Goal: Connect with others: Establish contact or relationships with other users

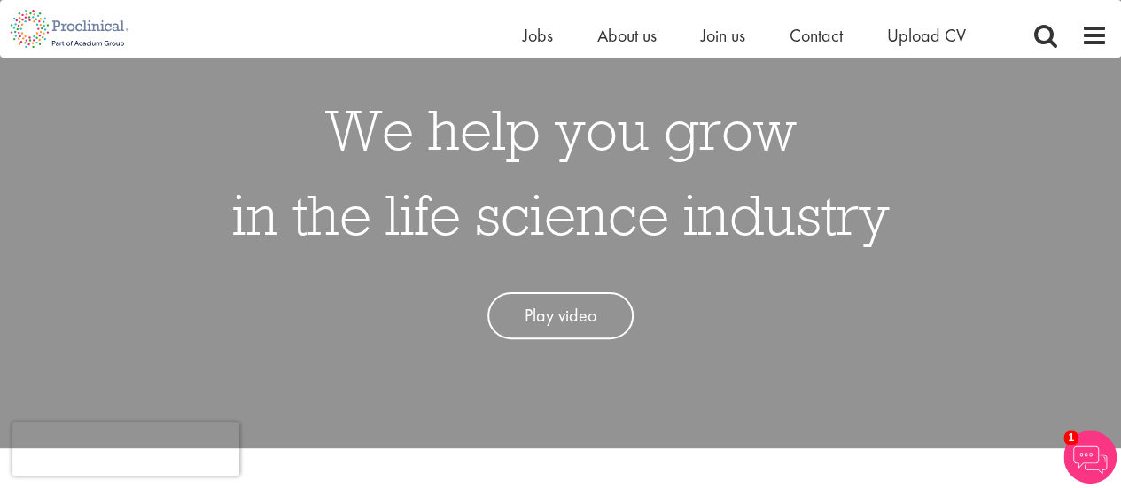
scroll to position [74, 0]
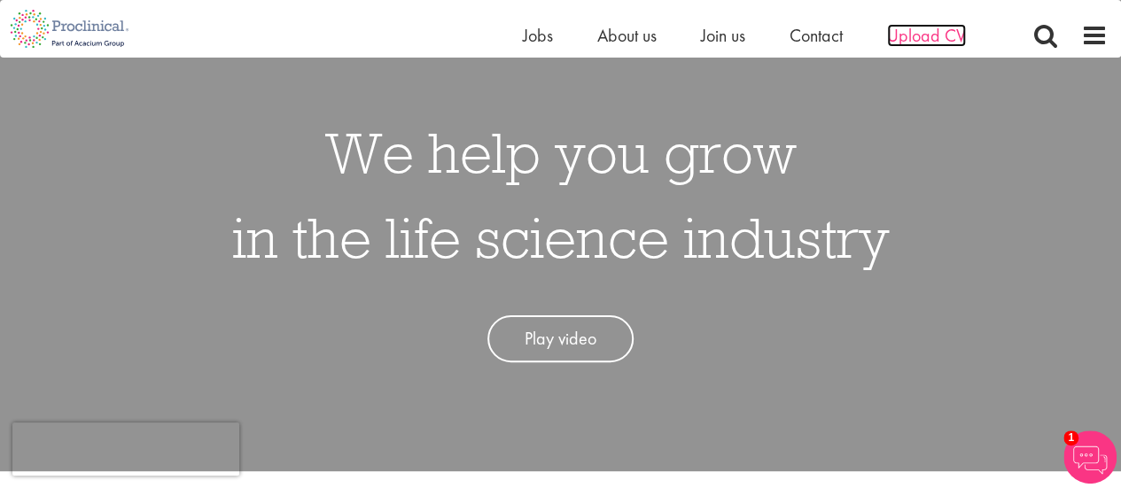
click at [897, 31] on span "Upload CV" at bounding box center [926, 35] width 79 height 23
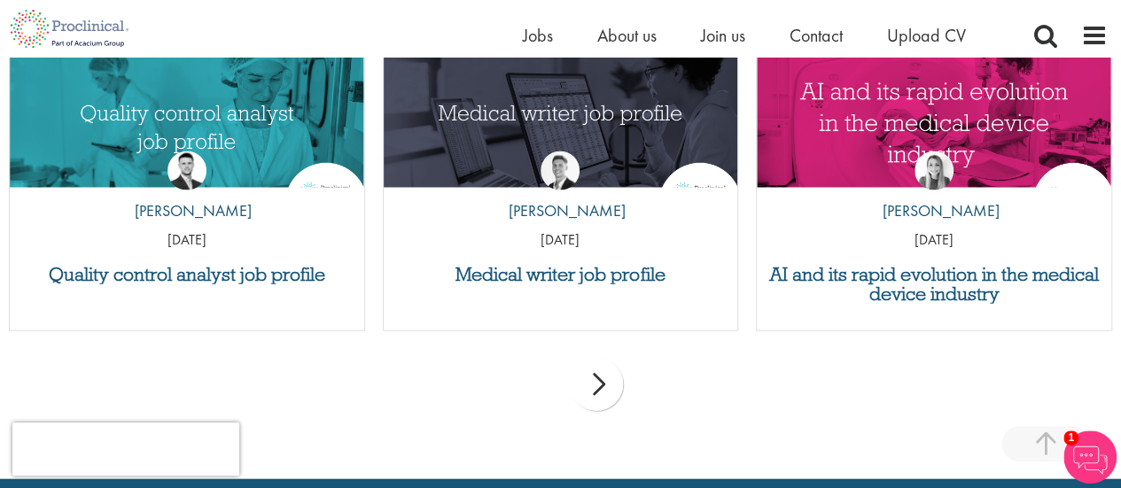
scroll to position [1829, 0]
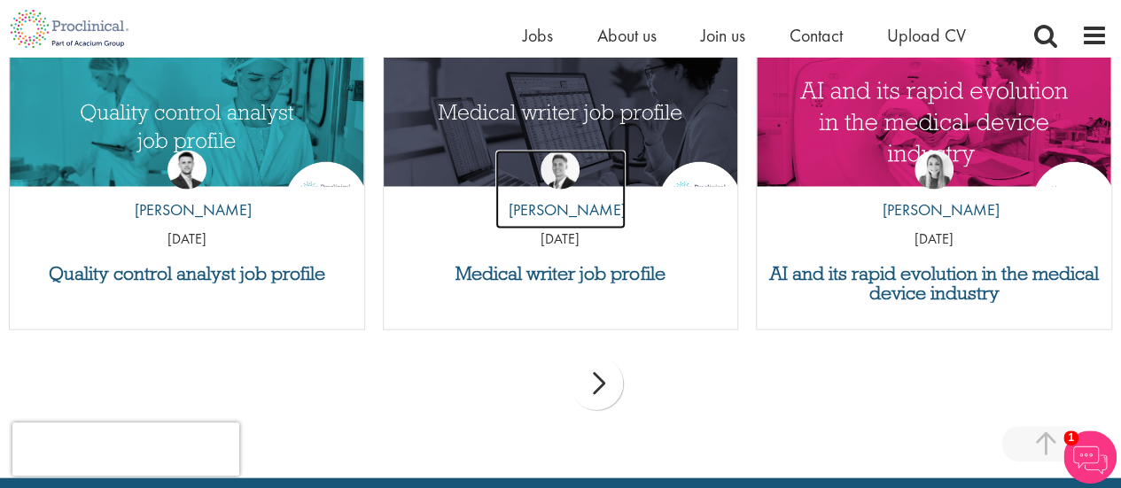
click at [578, 174] on img at bounding box center [560, 170] width 39 height 39
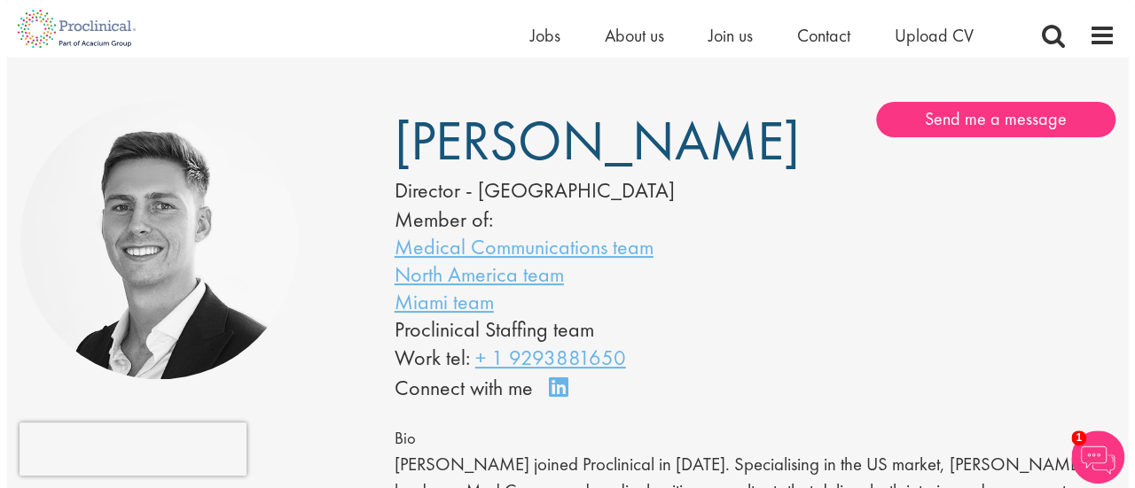
scroll to position [90, 0]
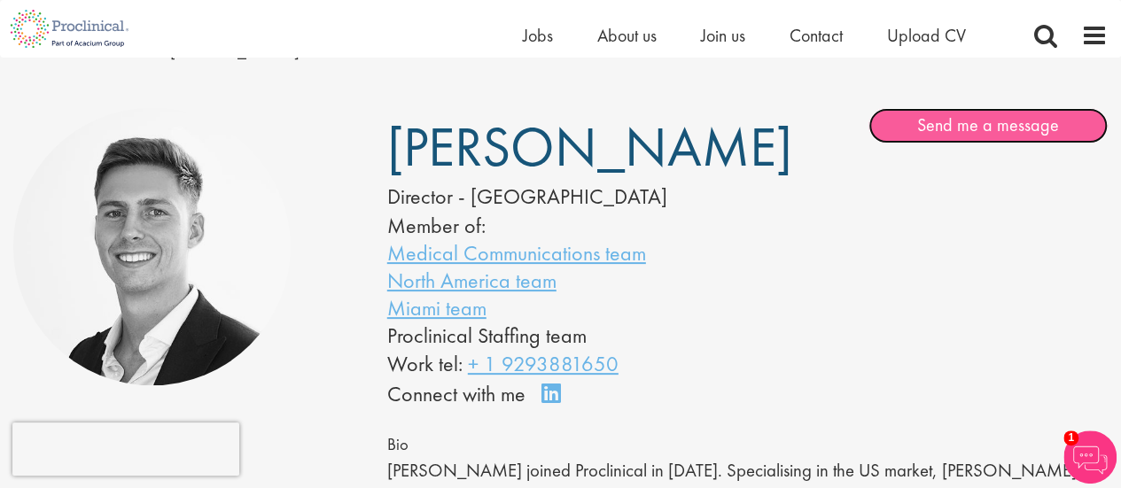
click at [929, 129] on link "Send me a message" at bounding box center [988, 125] width 239 height 35
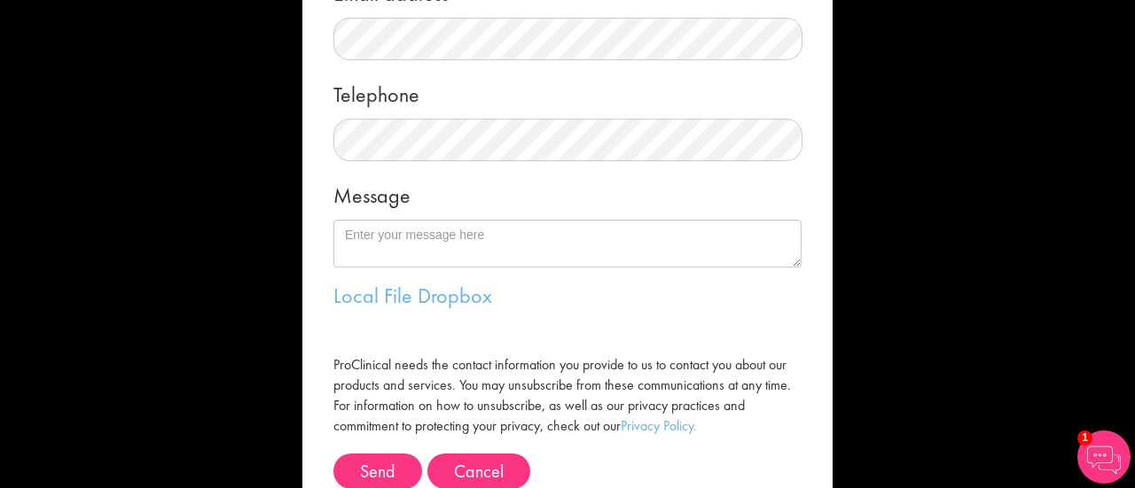
scroll to position [360, 0]
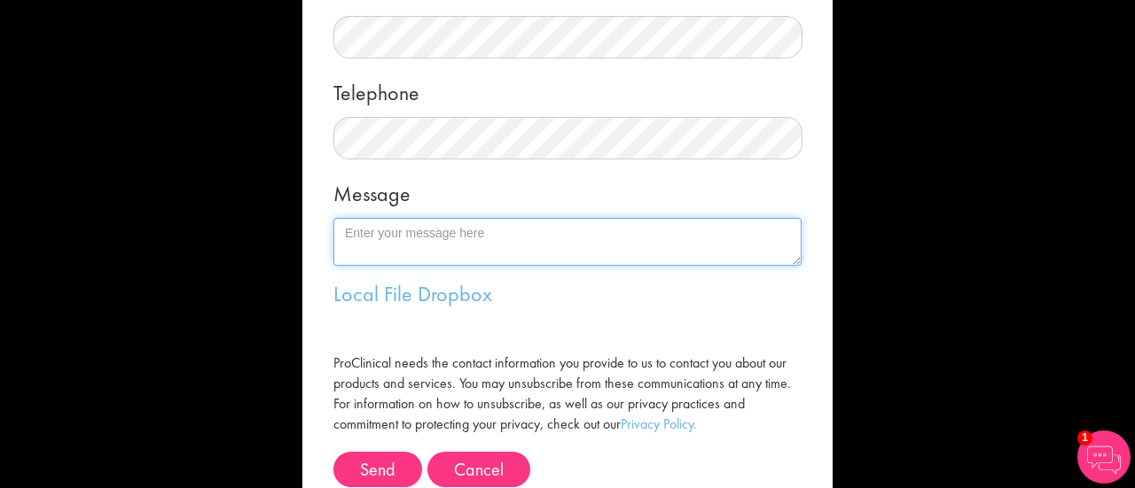
click at [503, 246] on textarea "Message" at bounding box center [567, 242] width 468 height 48
type textarea "H"
type textarea "h"
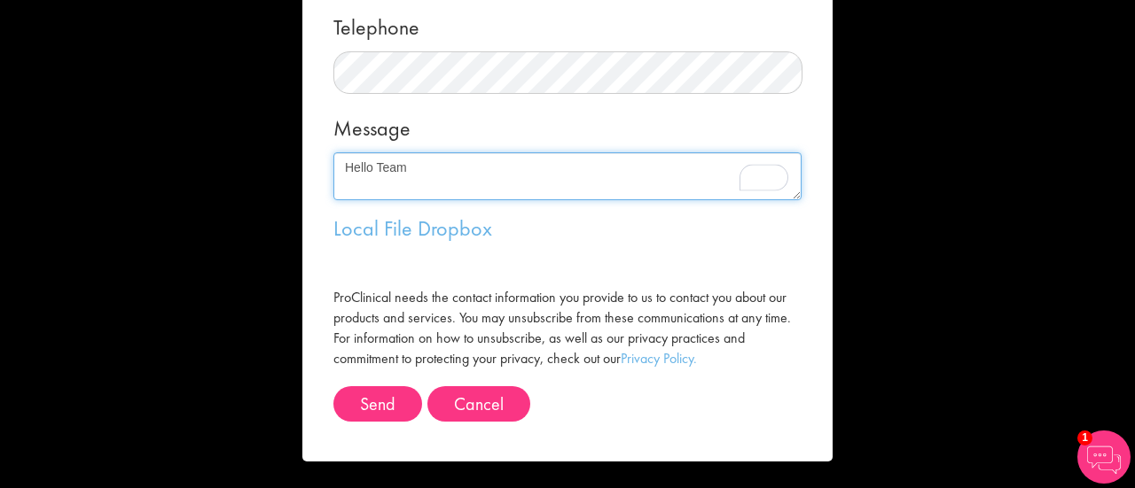
scroll to position [426, 0]
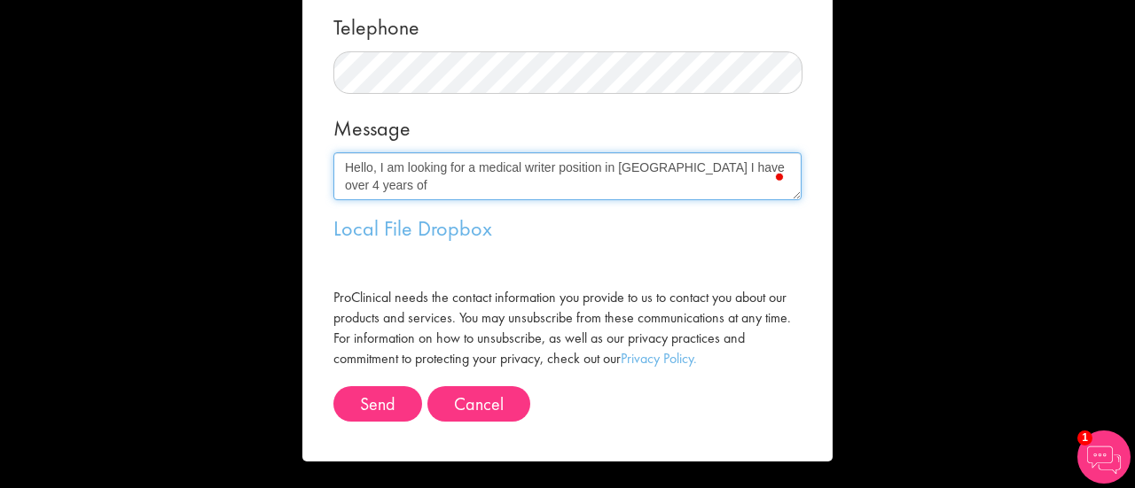
click at [759, 167] on textarea "Hello, I am looking for a medical writer position in USA I have over 4 years of" at bounding box center [567, 176] width 468 height 48
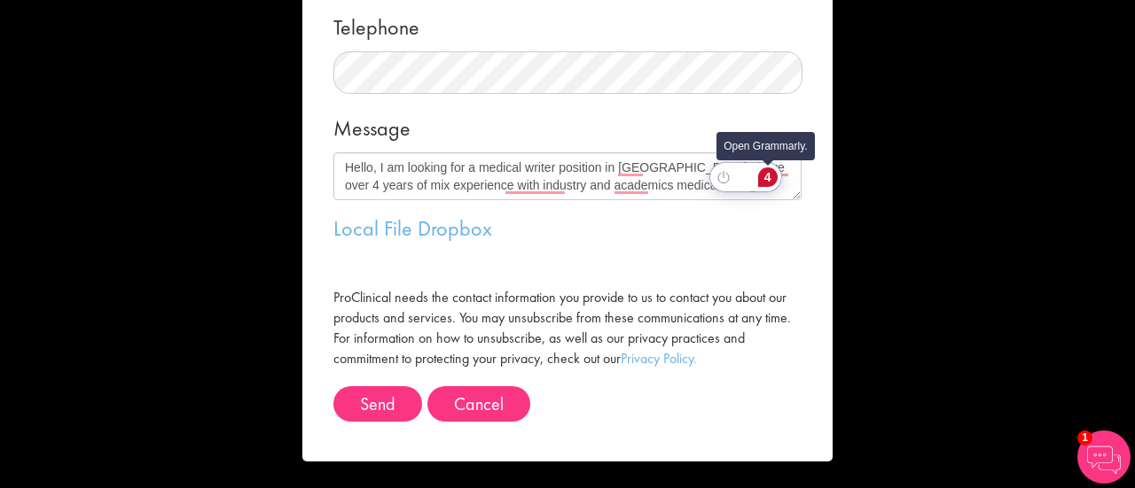
click at [769, 168] on div "4" at bounding box center [768, 178] width 20 height 20
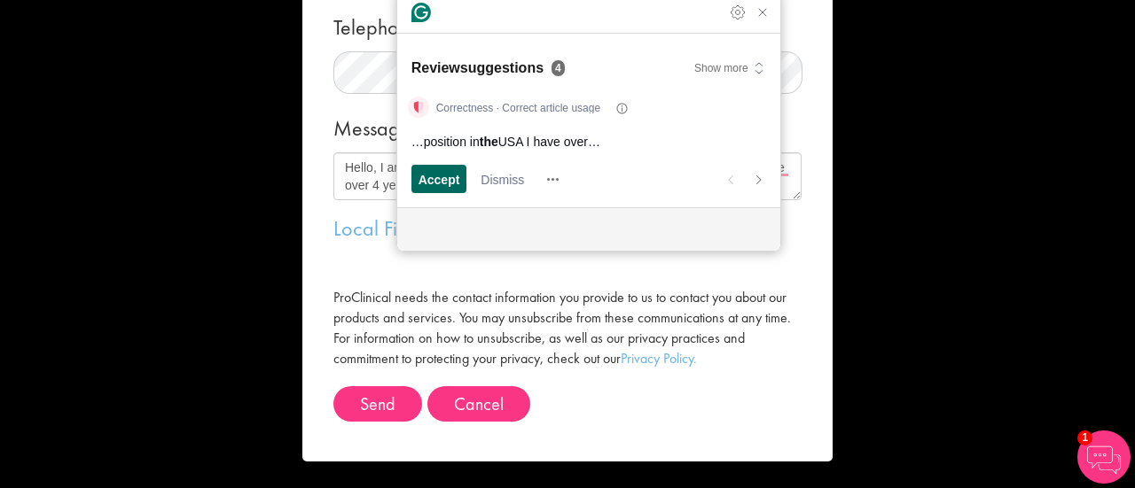
click at [450, 182] on span "Accept" at bounding box center [439, 179] width 42 height 19
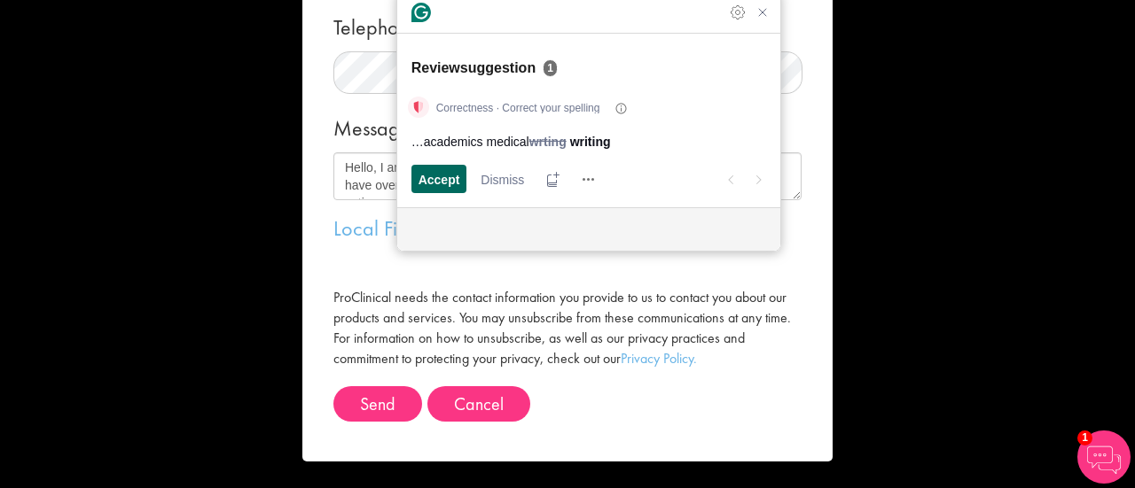
click at [450, 182] on span "Accept" at bounding box center [439, 179] width 42 height 19
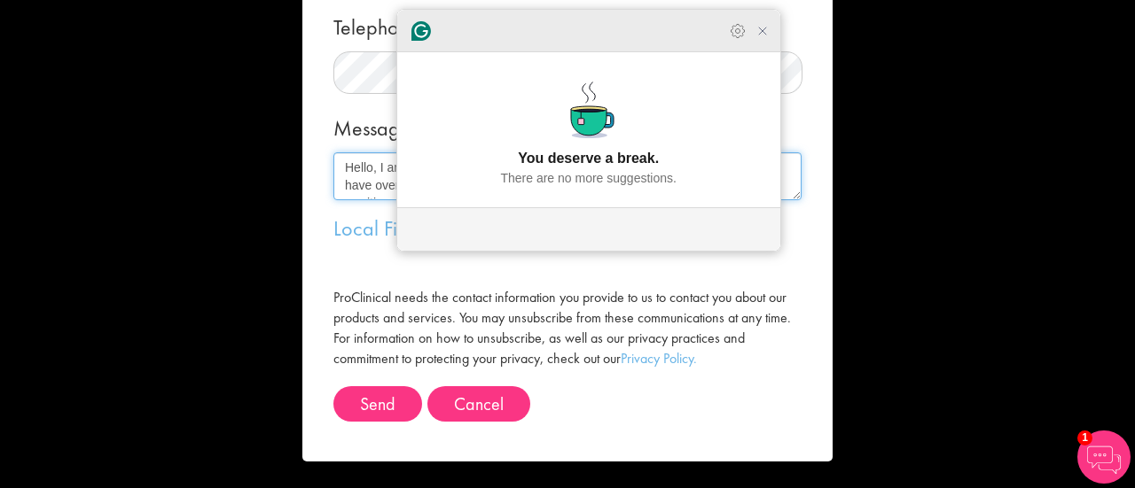
click at [759, 52] on div "Grammarly Assistant Accepting suggestion You deserve a break. There are no more…" at bounding box center [588, 130] width 383 height 241
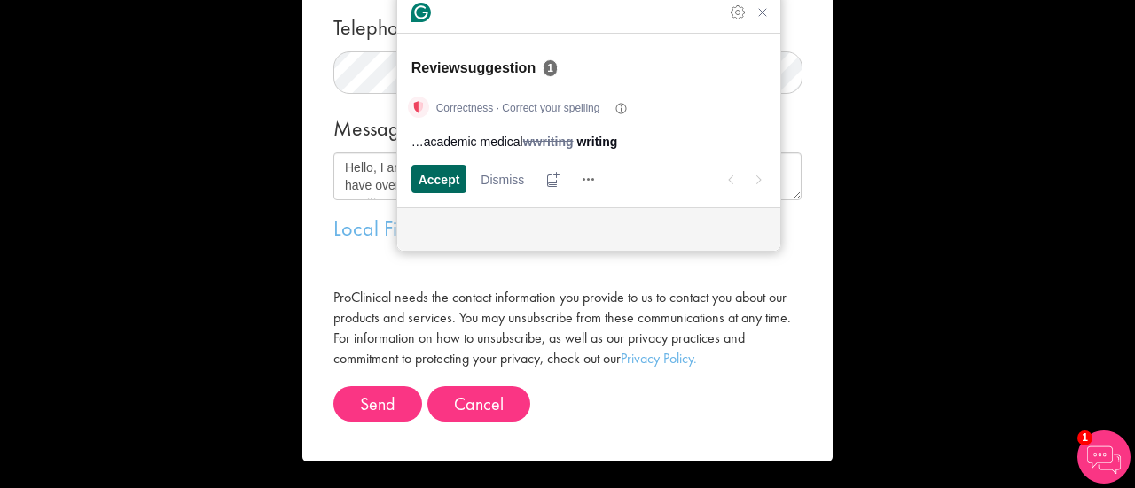
click at [433, 180] on span "Accept" at bounding box center [439, 179] width 42 height 19
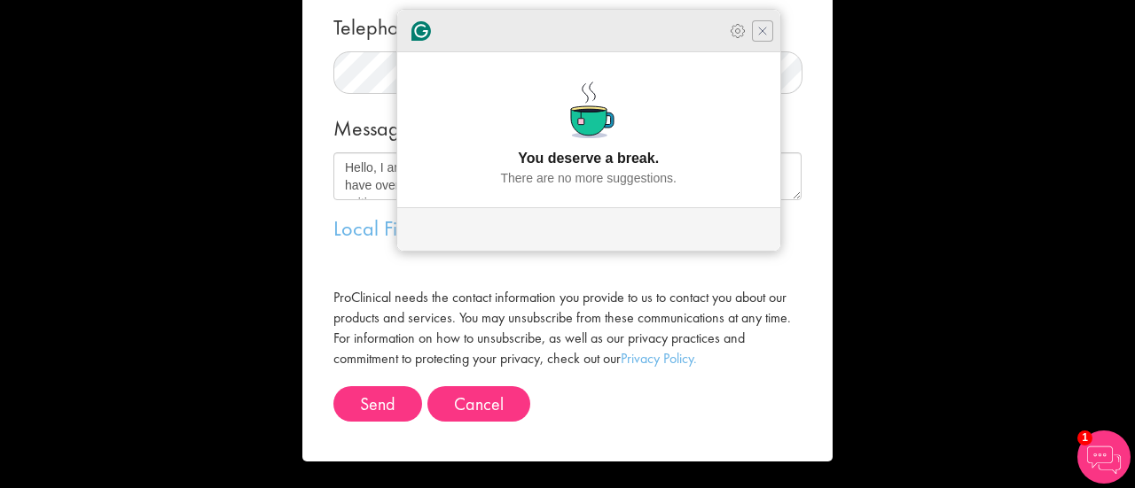
click at [768, 38] on icon "Close Grammarly Assistant" at bounding box center [762, 31] width 14 height 14
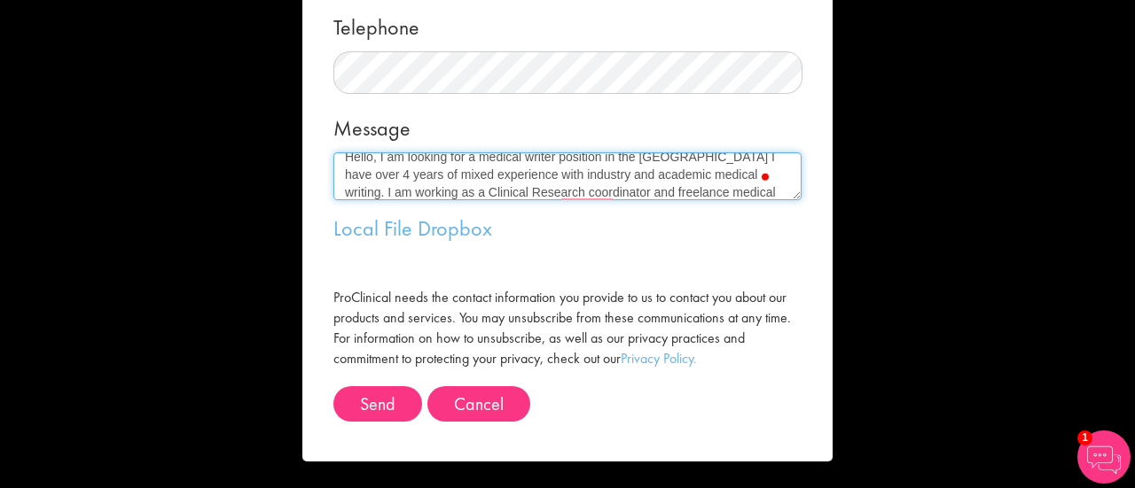
scroll to position [28, 0]
type textarea "Hello, I am looking for a medical writer position in the USA I have over 4 year…"
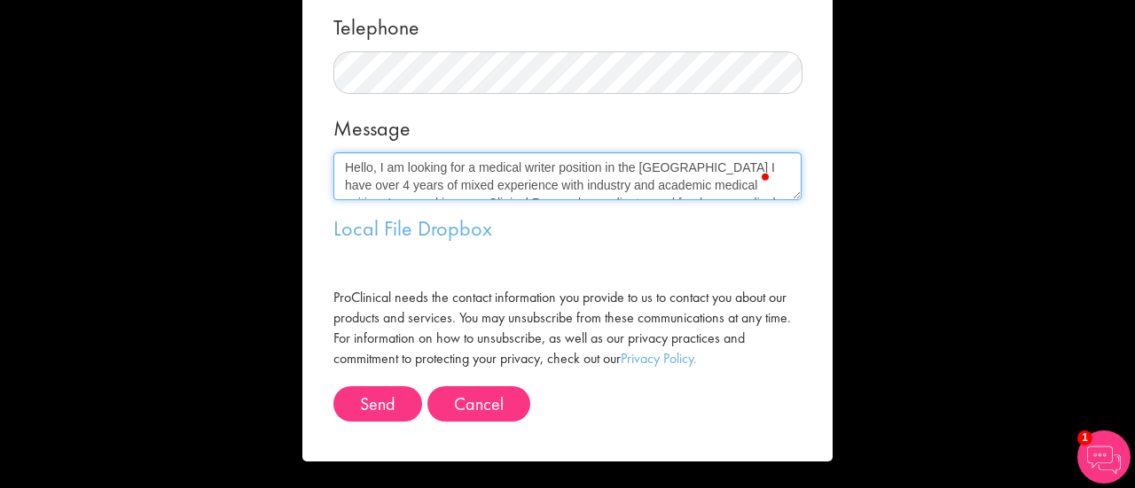
scroll to position [35, 0]
drag, startPoint x: 337, startPoint y: 168, endPoint x: 670, endPoint y: 226, distance: 338.4
click at [670, 226] on form "Message me First name Last name Email address Telephone Message Hello, I am loo…" at bounding box center [568, 32] width 504 height 860
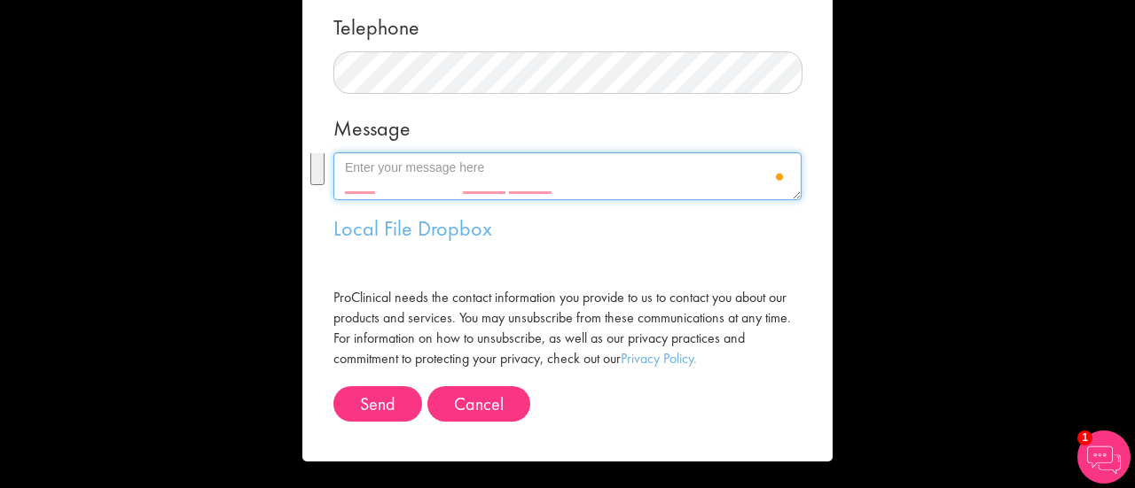
scroll to position [0, 0]
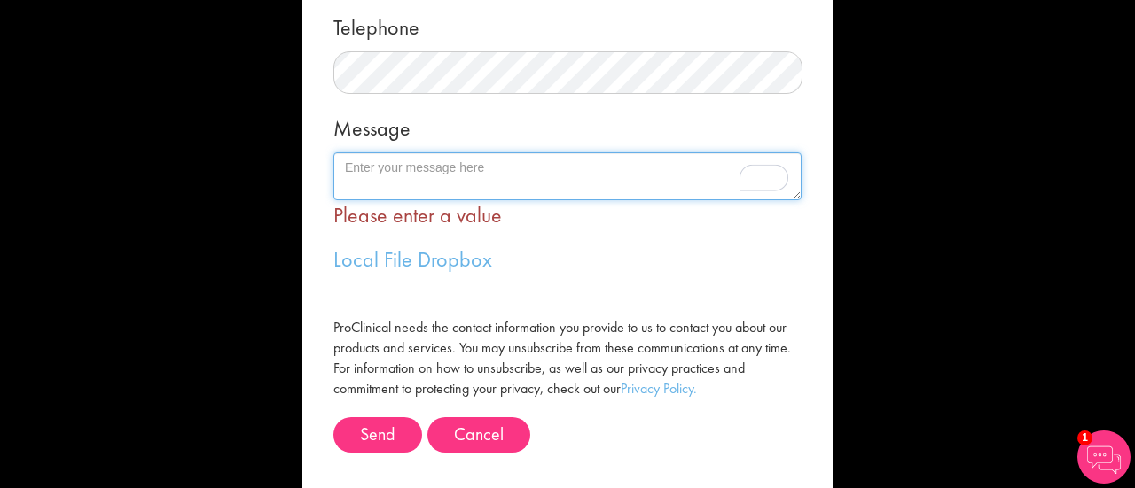
click at [377, 162] on textarea "Message" at bounding box center [567, 176] width 468 height 48
paste textarea "Hello, I am seeking a medical writer position in the United States. I have over…"
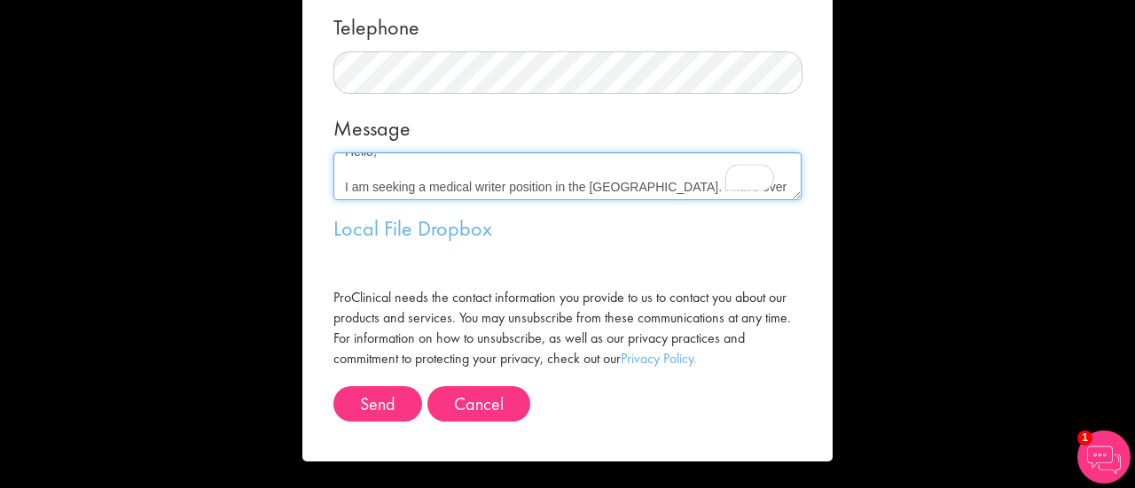
click at [333, 184] on textarea "Hello, I am seeking a medical writer position in the United States. I have over…" at bounding box center [567, 176] width 468 height 48
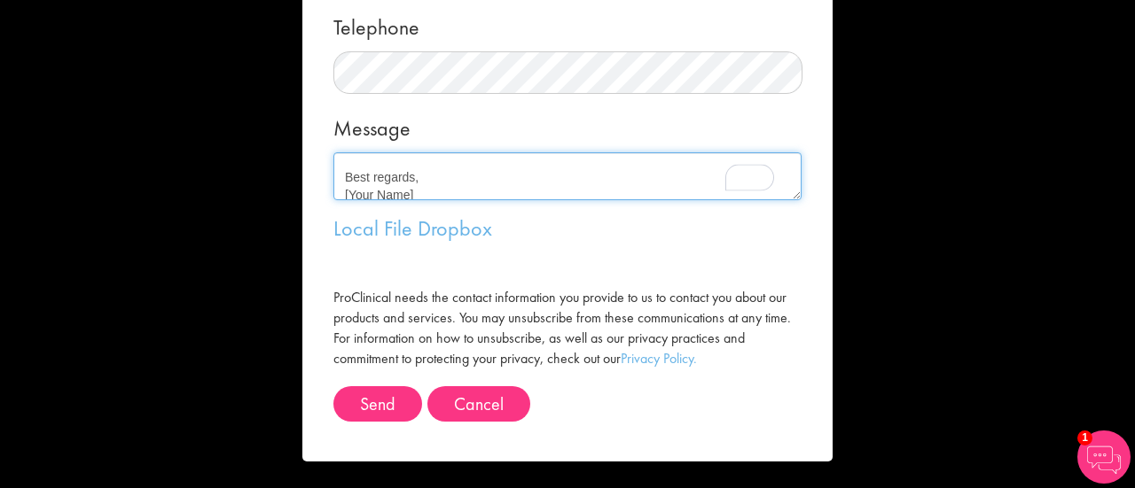
drag, startPoint x: 421, startPoint y: 188, endPoint x: 330, endPoint y: 169, distance: 93.2
click at [330, 169] on form "Message me First name Last name Email address Telephone Message Hello,I am seek…" at bounding box center [568, 32] width 504 height 860
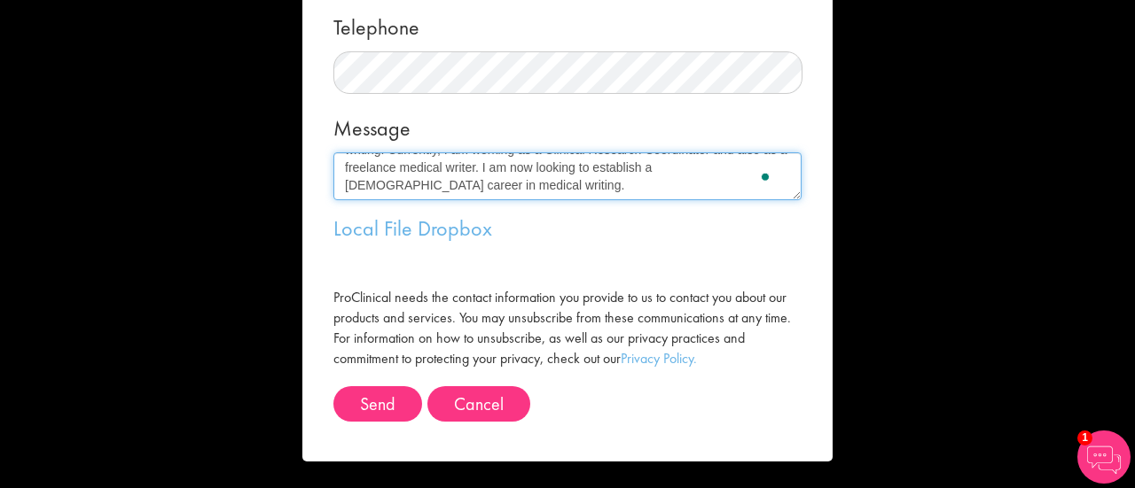
click at [450, 176] on textarea "Hello, I am seeking a medical writer position in the United States. I have over…" at bounding box center [567, 176] width 468 height 48
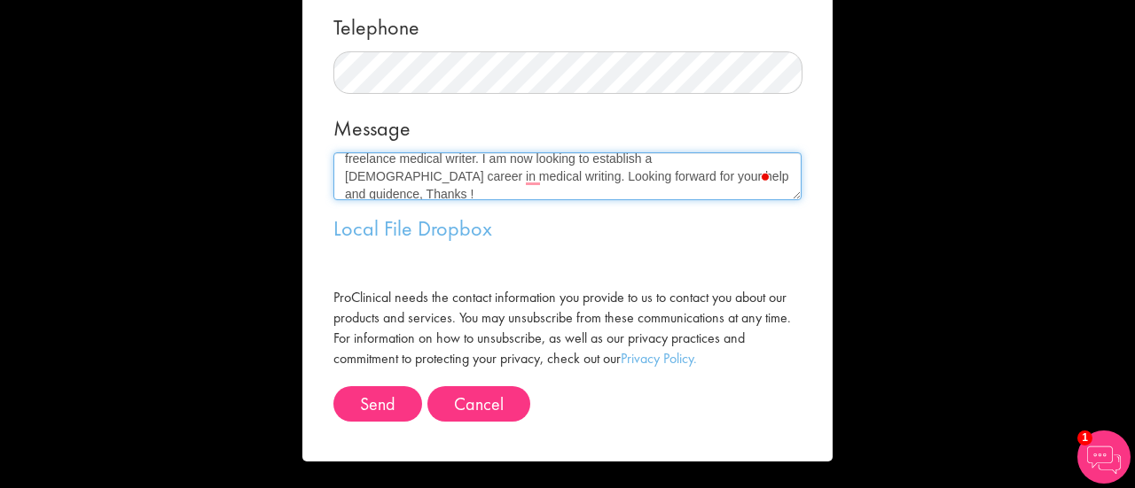
type textarea "Hello, I am seeking a medical writer position in the United States. I have over…"
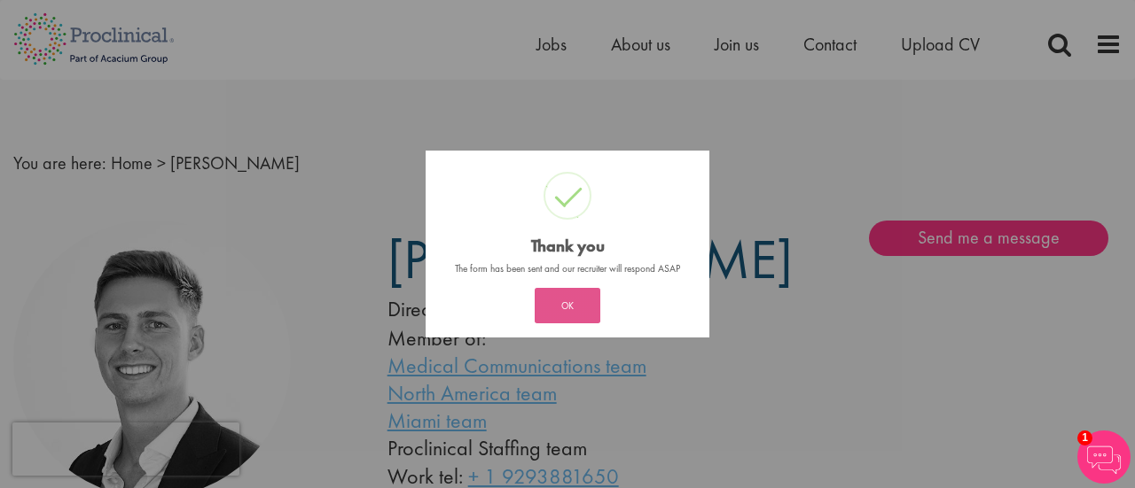
click at [569, 312] on button "OK" at bounding box center [568, 305] width 66 height 35
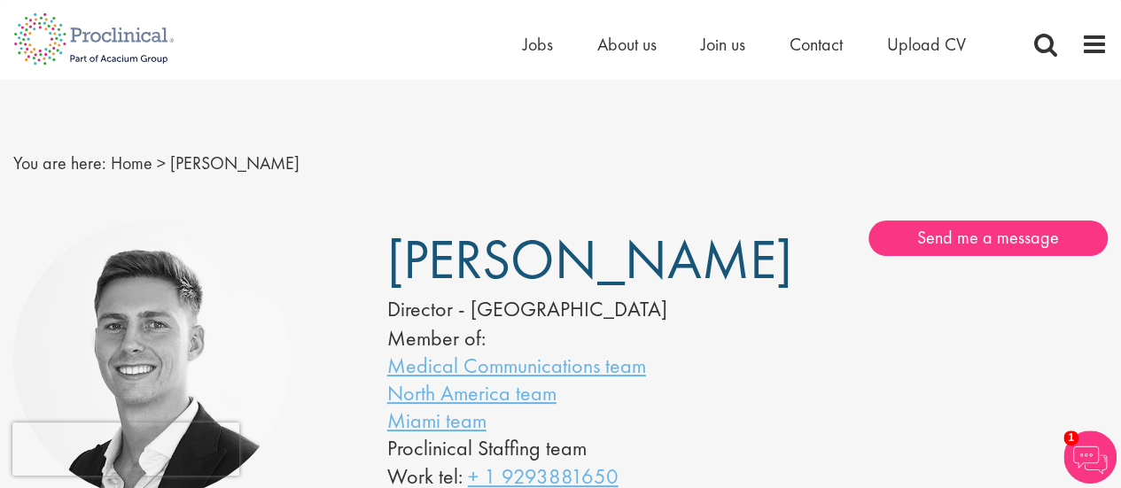
click at [940, 59] on div "Home Jobs About us Join us Contact Upload CV" at bounding box center [767, 48] width 488 height 35
click at [926, 47] on span "Upload CV" at bounding box center [926, 44] width 79 height 23
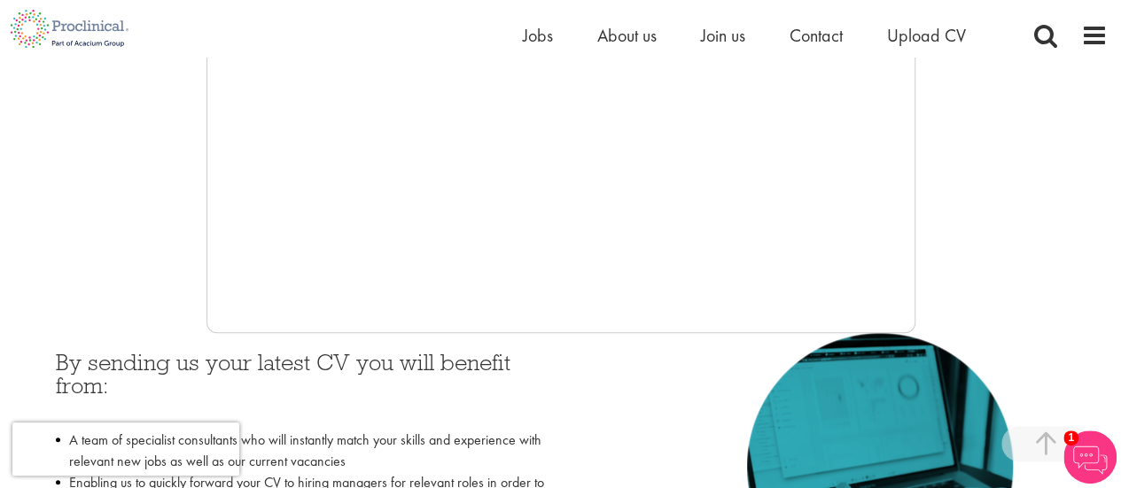
scroll to position [569, 0]
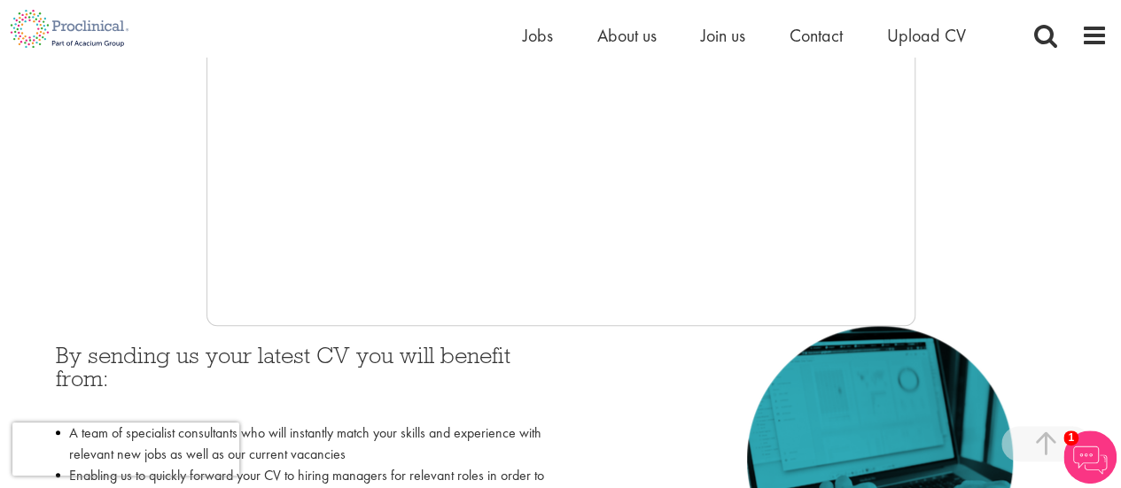
click at [506, 355] on h3 "By sending us your latest CV you will benefit from:" at bounding box center [302, 379] width 492 height 70
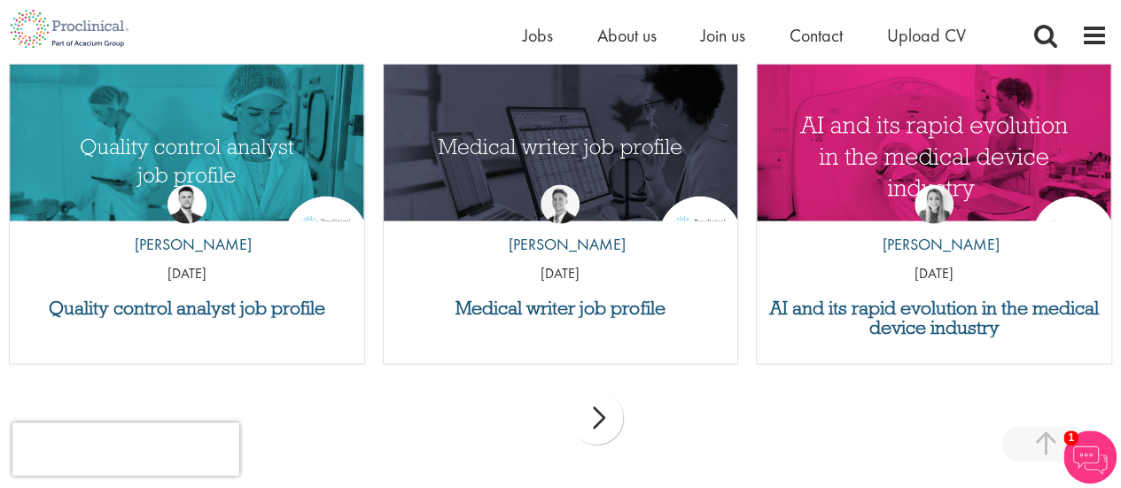
scroll to position [1795, 0]
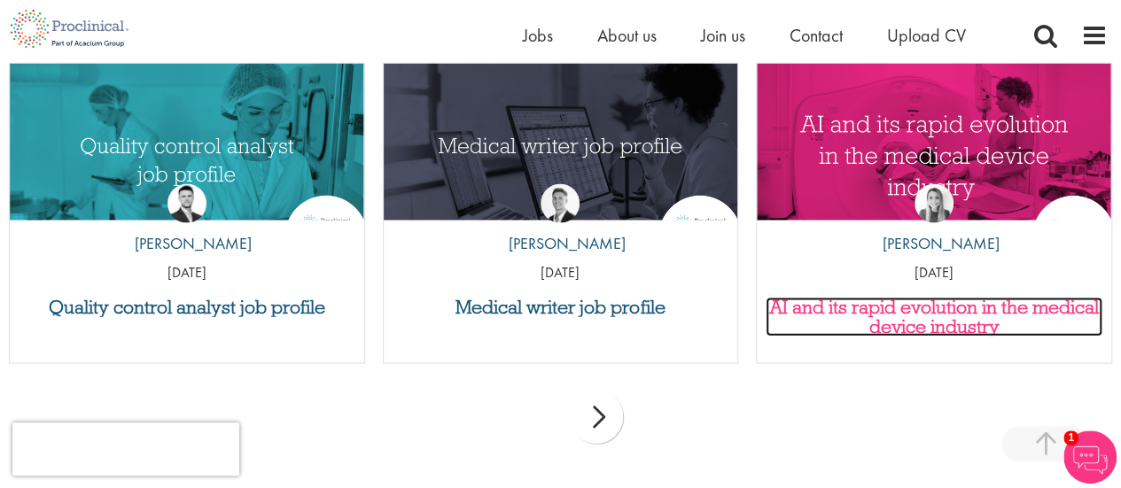
click at [988, 329] on h3 "AI and its rapid evolution in the medical device industry" at bounding box center [934, 317] width 337 height 39
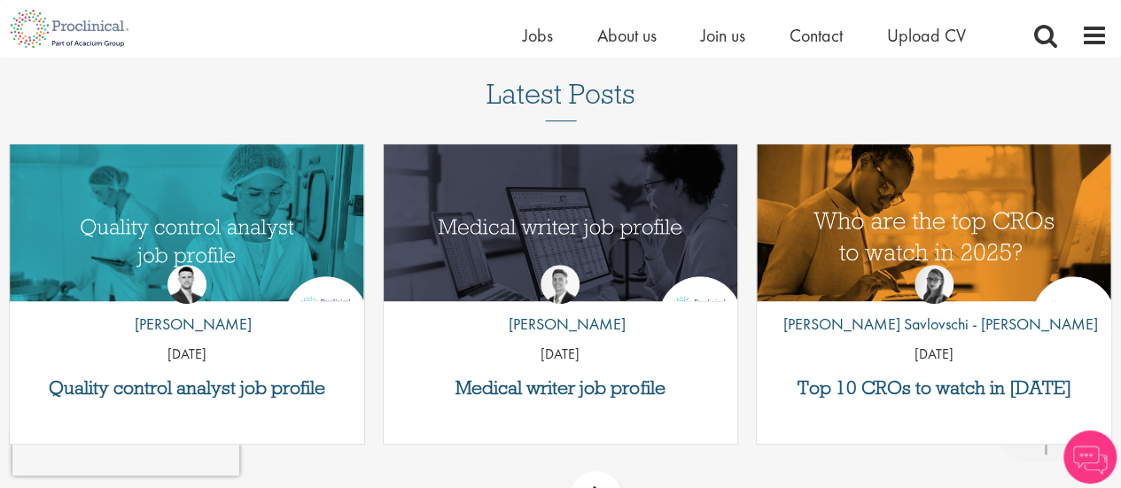
scroll to position [3596, 0]
